Goal: Task Accomplishment & Management: Complete application form

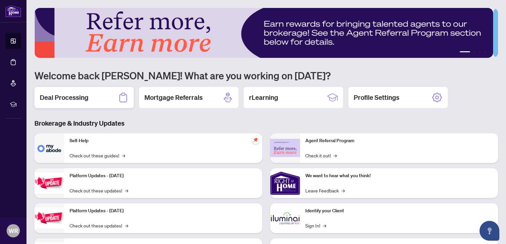
click at [70, 95] on h2 "Deal Processing" at bounding box center [64, 97] width 49 height 9
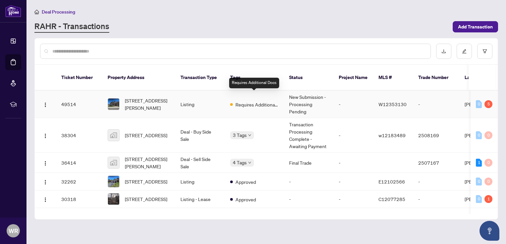
click at [236, 101] on span "Requires Additional Docs" at bounding box center [256, 104] width 43 height 7
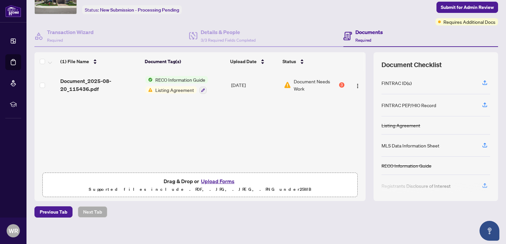
scroll to position [42, 0]
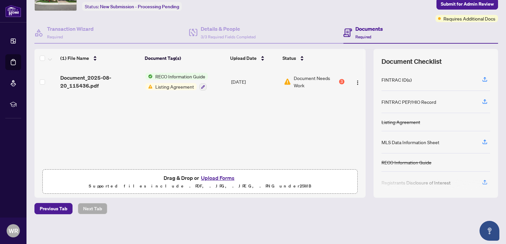
click at [215, 179] on button "Upload Forms" at bounding box center [217, 178] width 37 height 9
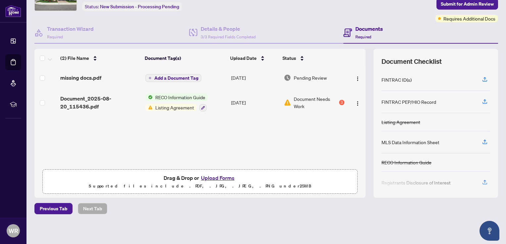
click at [219, 178] on button "Upload Forms" at bounding box center [217, 178] width 37 height 9
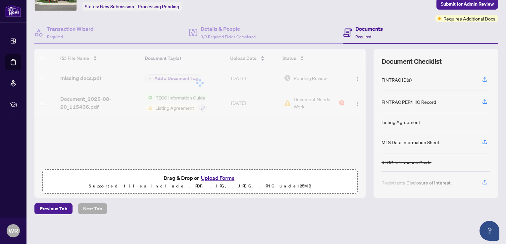
scroll to position [0, 0]
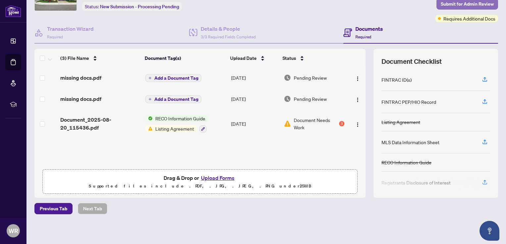
click at [453, 2] on span "Submit for Admin Review" at bounding box center [467, 4] width 53 height 11
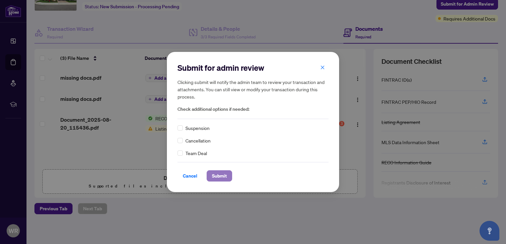
click at [219, 173] on span "Submit" at bounding box center [219, 176] width 15 height 11
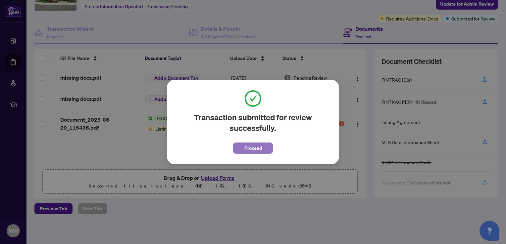
click at [259, 152] on span "Proceed" at bounding box center [253, 148] width 18 height 11
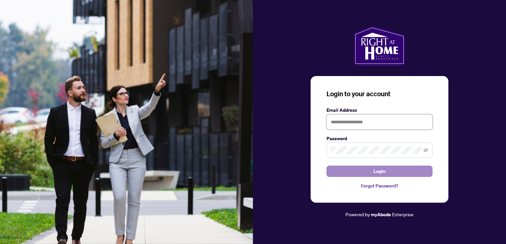
type input "**********"
click at [360, 174] on button "Login" at bounding box center [380, 171] width 106 height 11
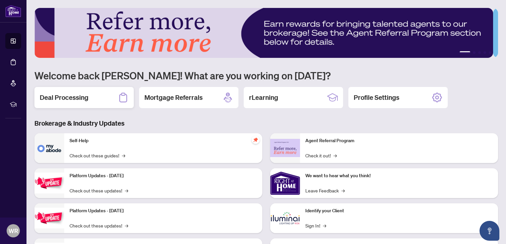
click at [74, 96] on h2 "Deal Processing" at bounding box center [64, 97] width 49 height 9
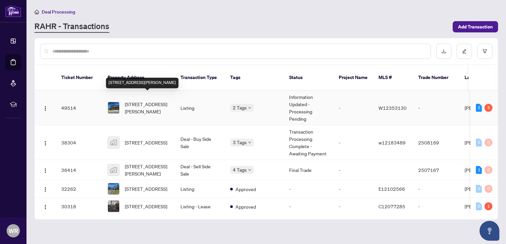
click at [131, 101] on span "[STREET_ADDRESS][PERSON_NAME]" at bounding box center [147, 108] width 45 height 15
